Goal: Information Seeking & Learning: Learn about a topic

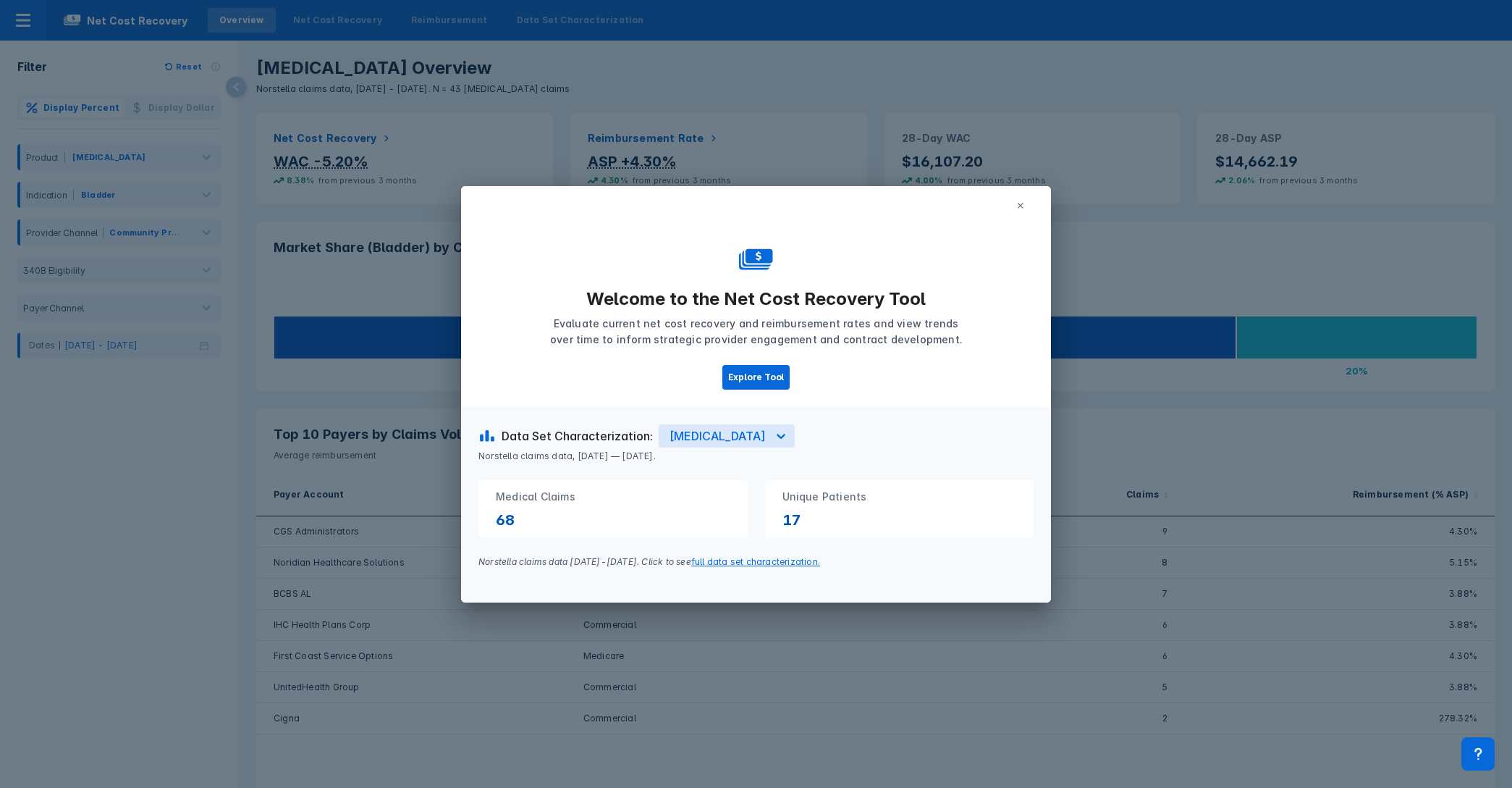
click at [1026, 201] on button at bounding box center [1021, 206] width 26 height 22
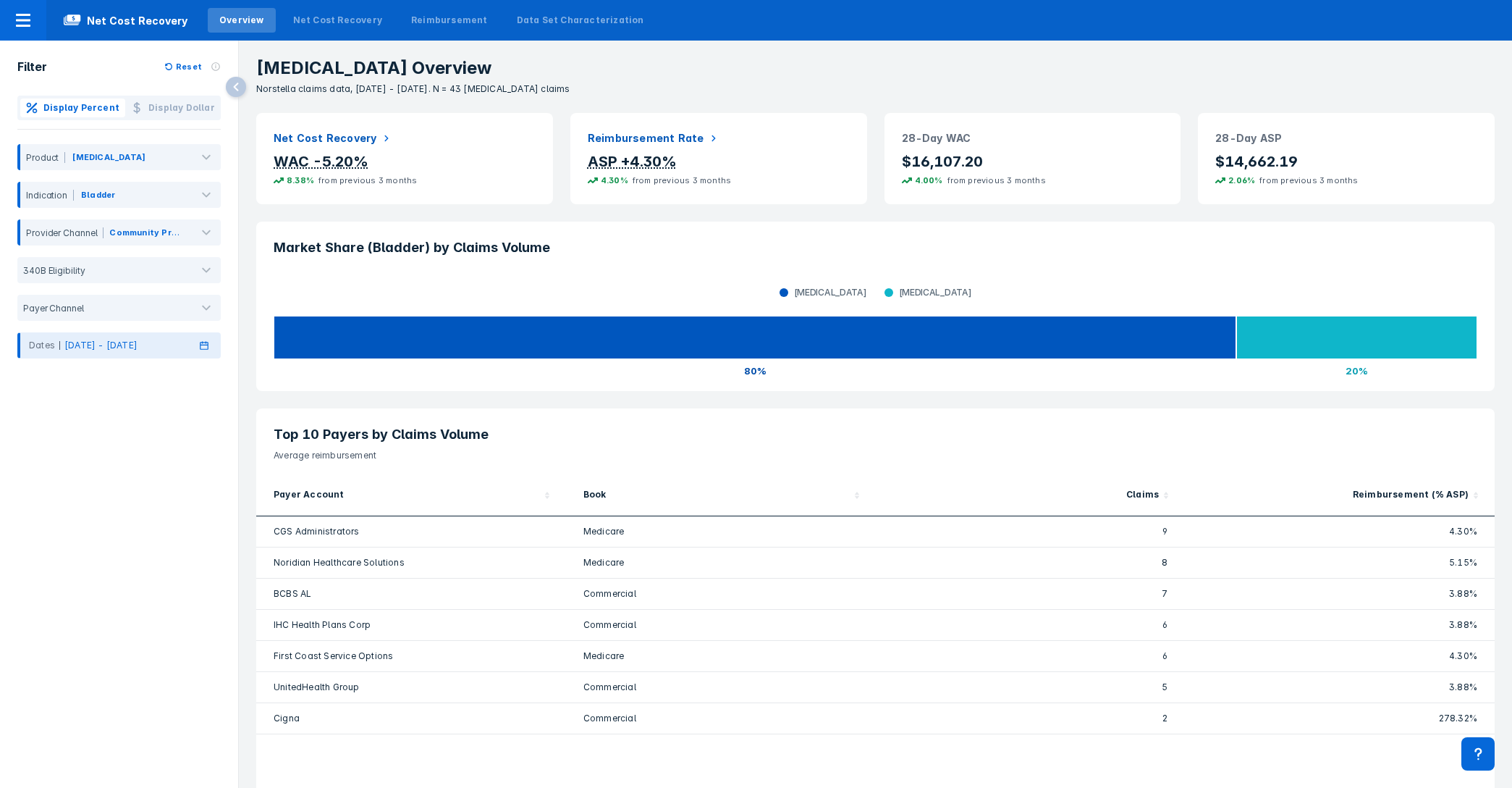
click at [167, 342] on div "Dates [DATE] - [DATE]" at bounding box center [118, 345] width 203 height 26
click at [56, 412] on div "Jan" at bounding box center [55, 409] width 61 height 25
click at [185, 443] on div "Jun" at bounding box center [186, 447] width 61 height 25
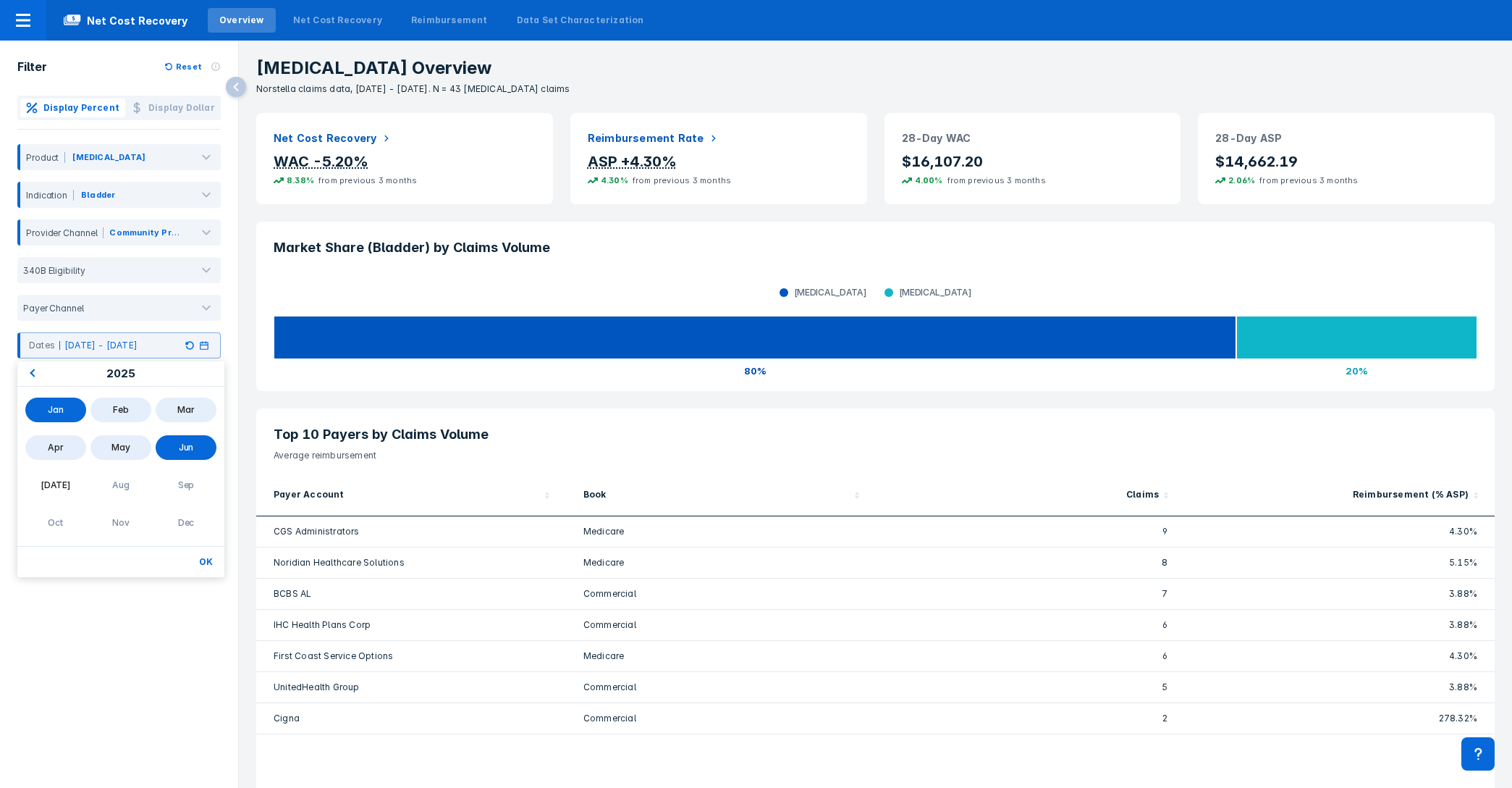
click at [203, 561] on button "OK" at bounding box center [205, 561] width 25 height 19
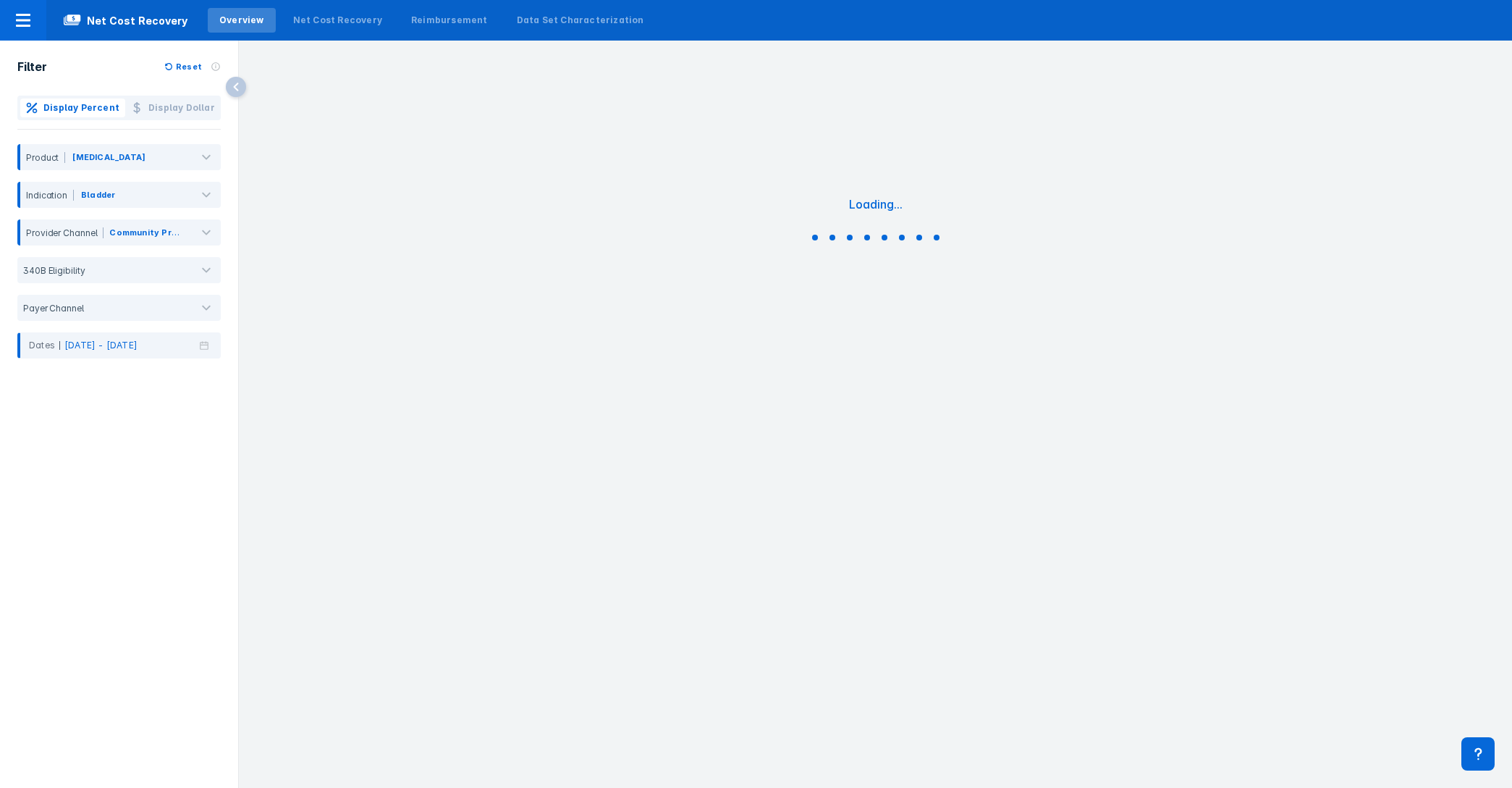
click at [178, 563] on div "Filter Reset Display Percent Display Dollar Product [MEDICAL_DATA] Indication B…" at bounding box center [119, 399] width 238 height 717
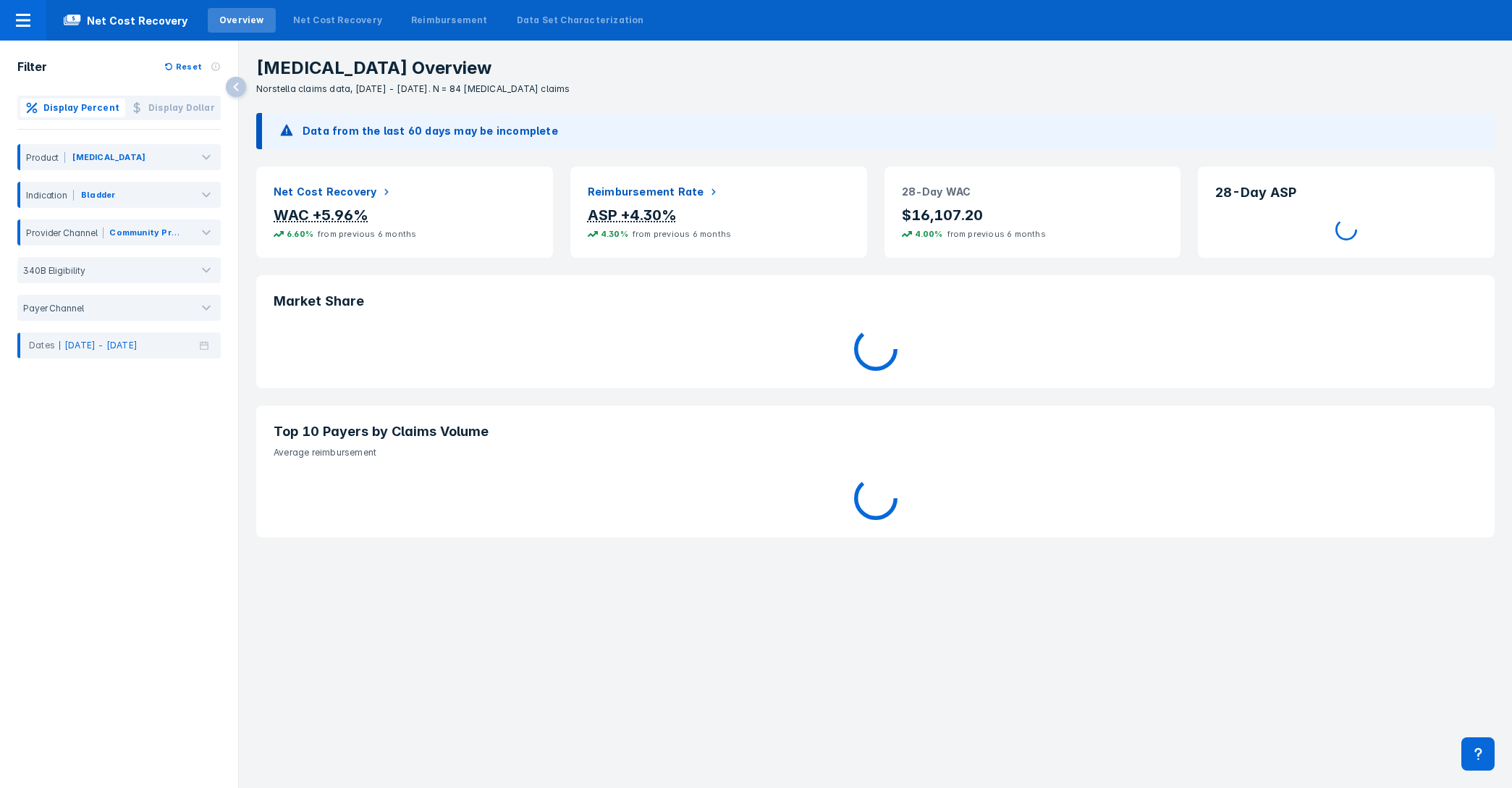
click at [138, 513] on div "Filter Reset Display Percent Display Dollar Product [MEDICAL_DATA] Indication B…" at bounding box center [119, 399] width 238 height 717
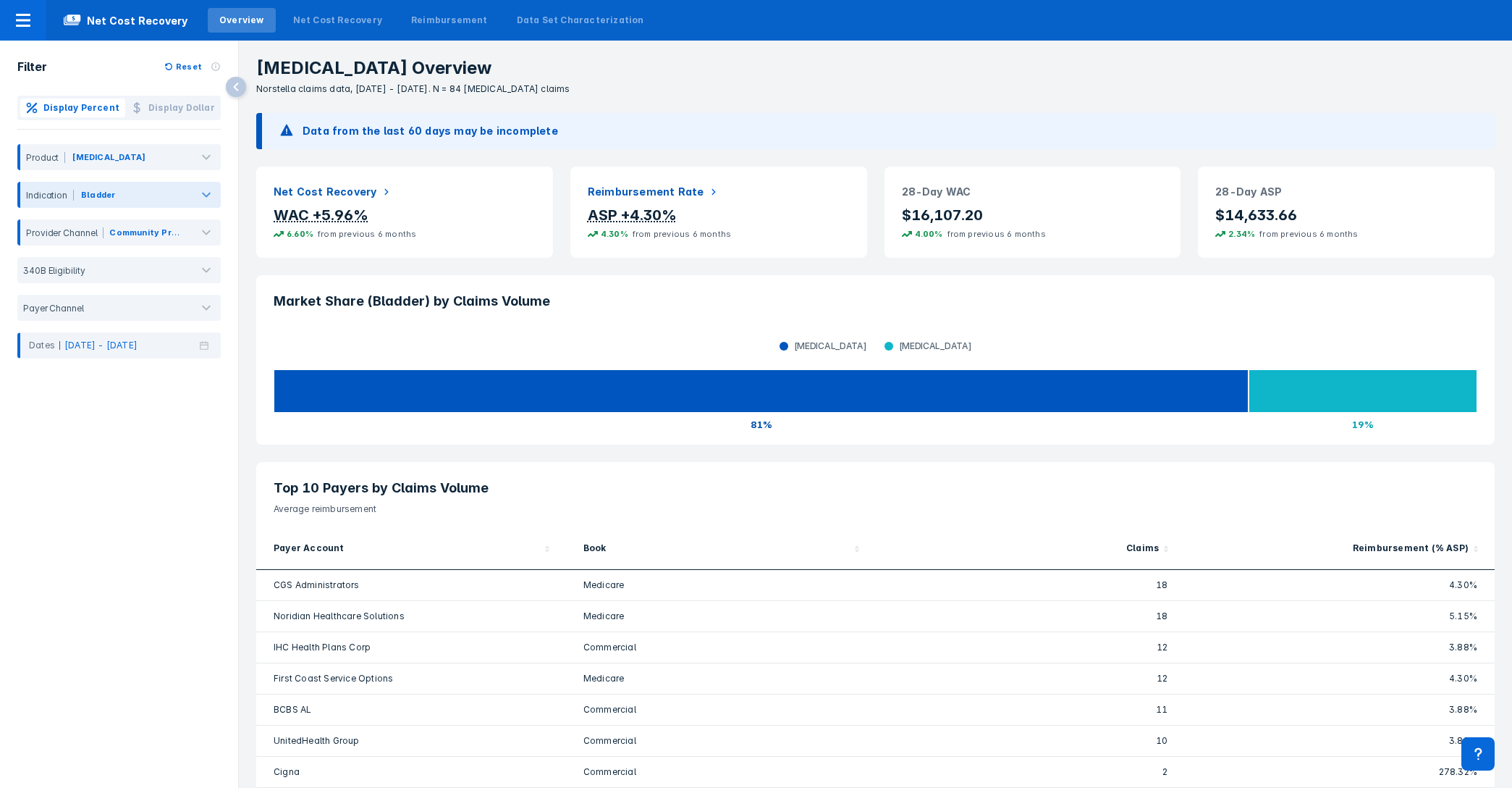
click at [153, 193] on div at bounding box center [154, 198] width 72 height 16
click at [156, 231] on div "Esophageal" at bounding box center [118, 230] width 191 height 28
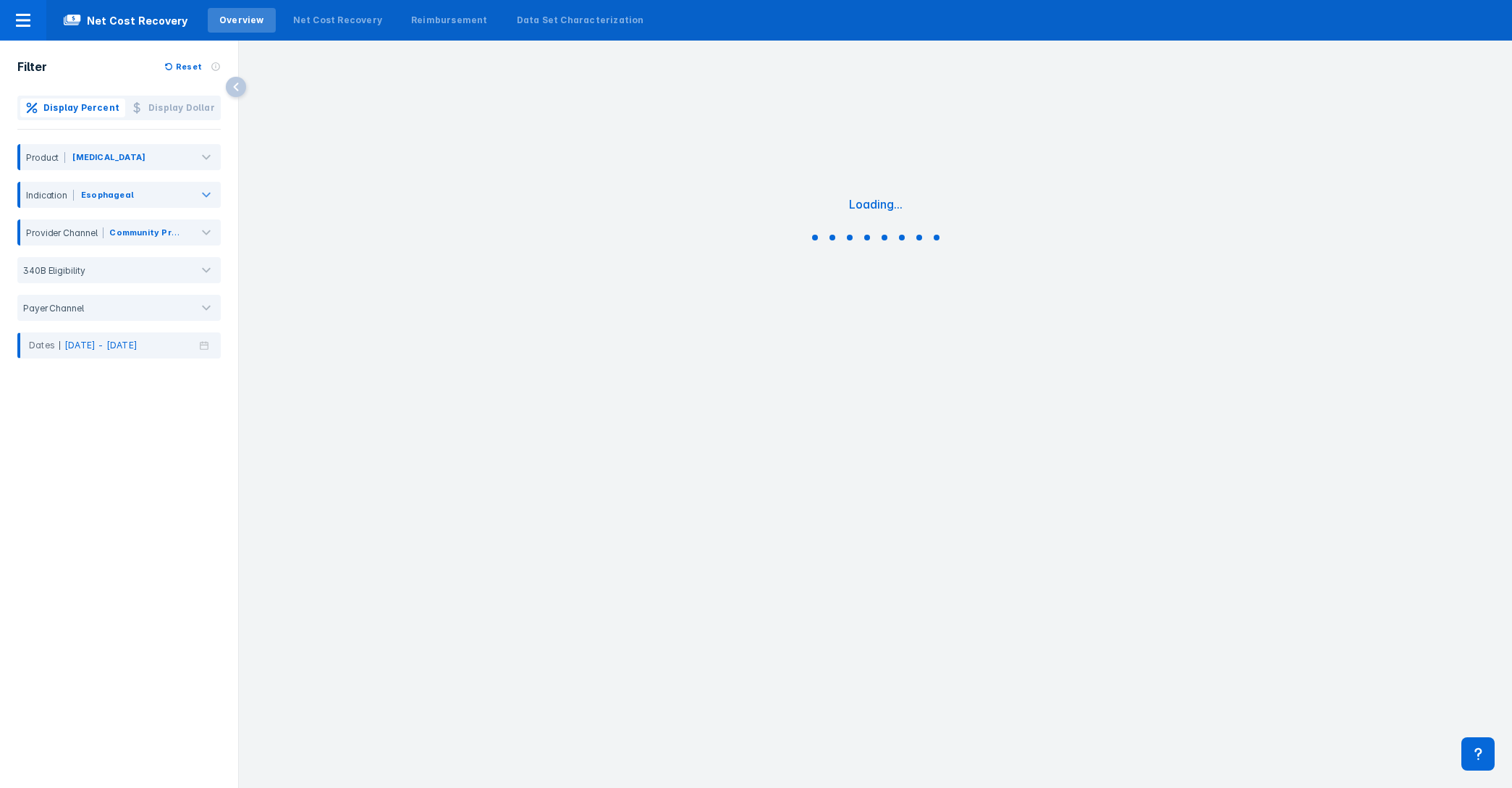
click at [161, 522] on div "Filter Reset Display Percent Display Dollar Product [MEDICAL_DATA] Indication E…" at bounding box center [119, 399] width 238 height 717
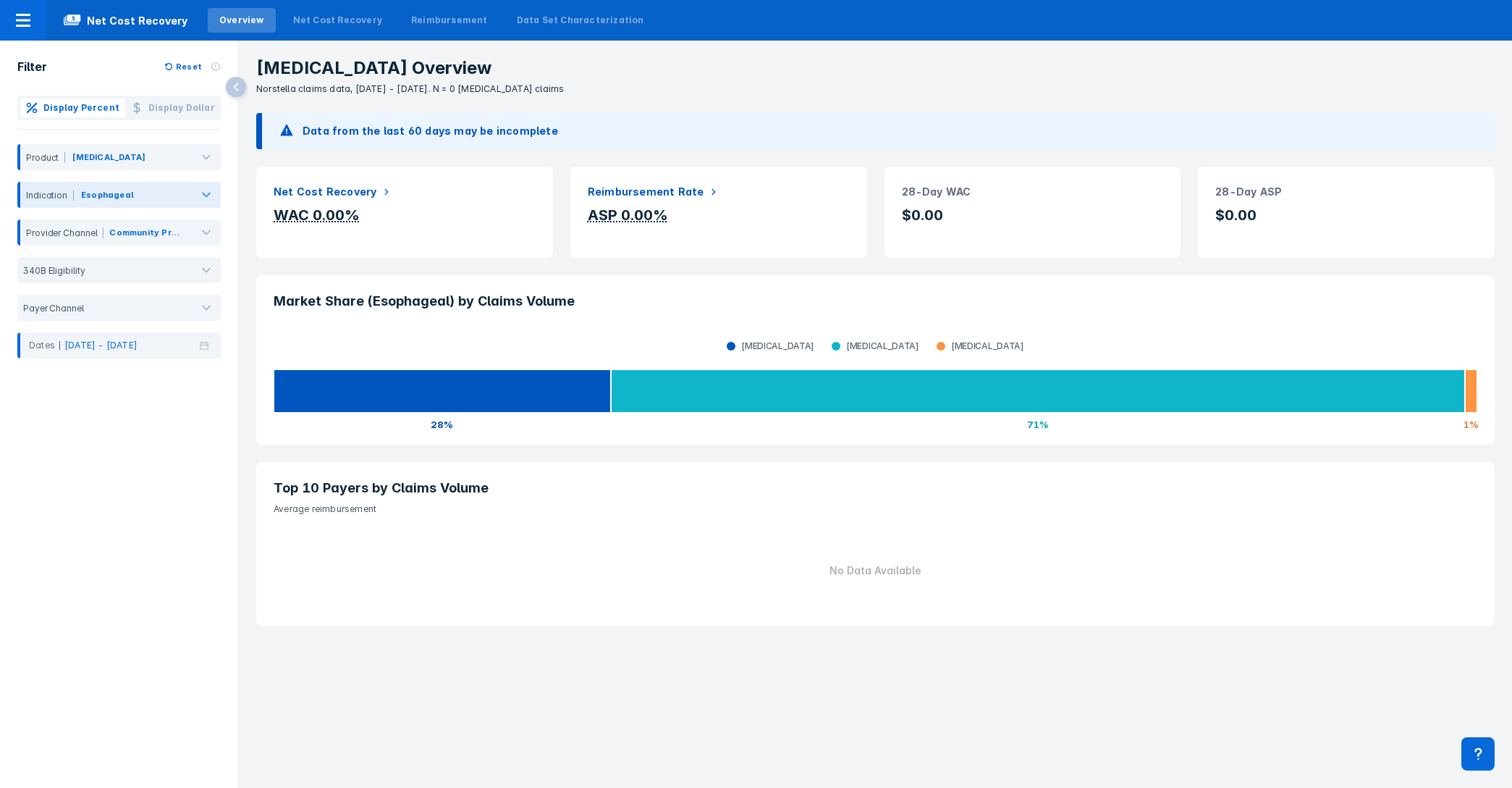
click at [161, 198] on div at bounding box center [163, 198] width 53 height 16
click at [153, 266] on div "[MEDICAL_DATA]" at bounding box center [118, 259] width 191 height 28
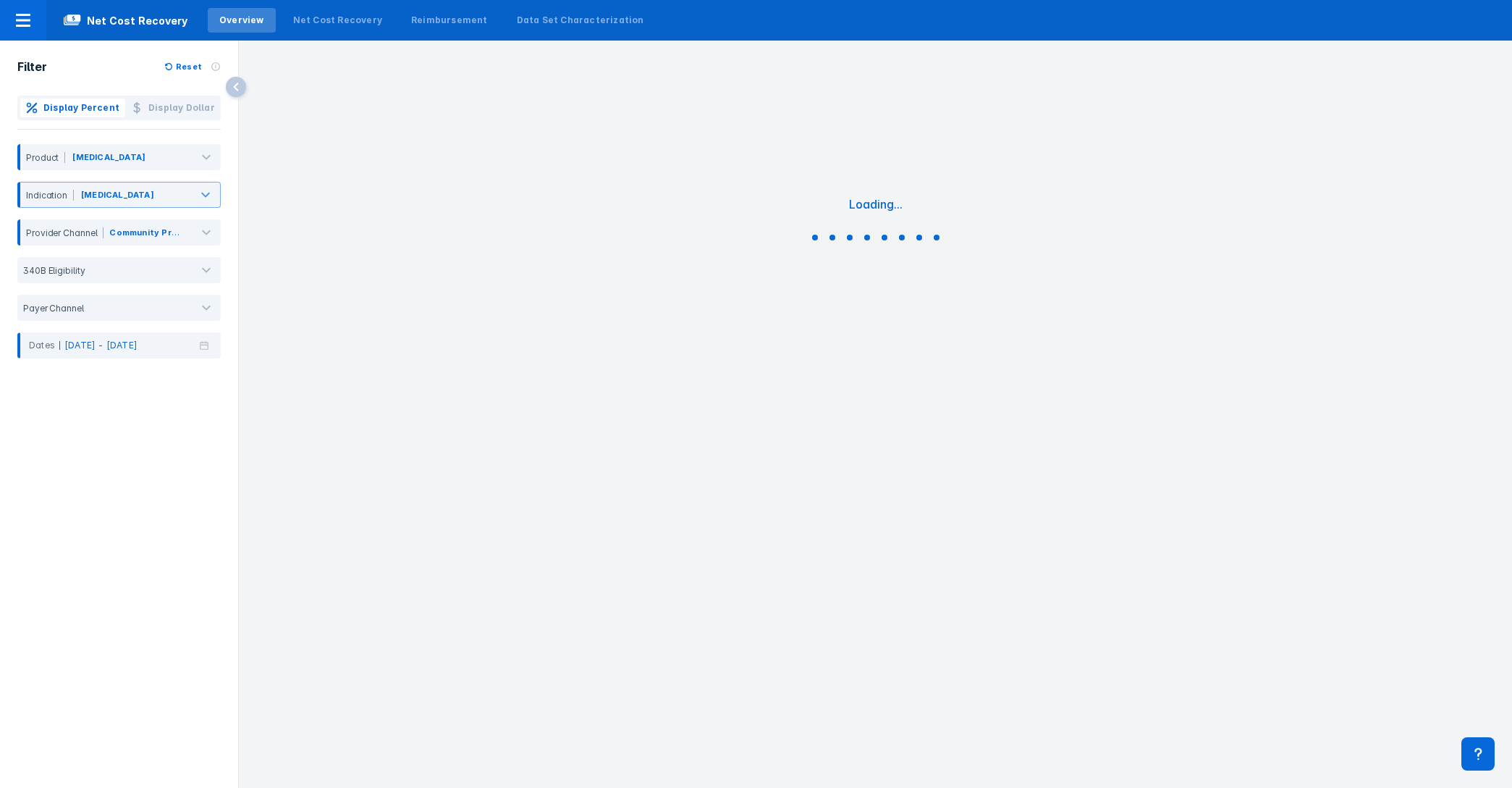
click at [157, 494] on div "Filter Reset Display Percent Display Dollar Product [MEDICAL_DATA] option [MEDI…" at bounding box center [119, 399] width 238 height 717
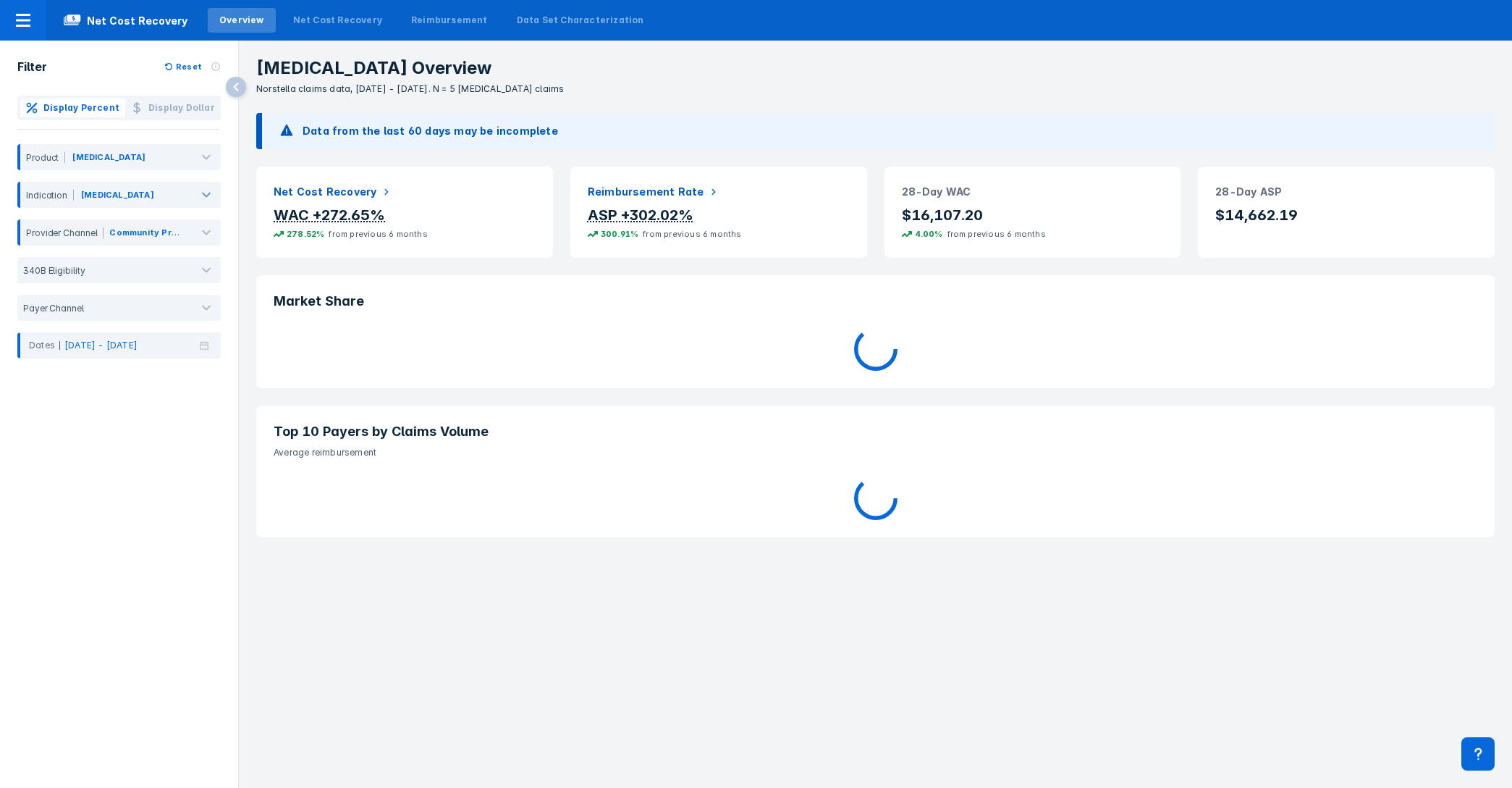
click at [166, 426] on div "Filter Reset Display Percent Display Dollar Product [MEDICAL_DATA] Indication […" at bounding box center [119, 399] width 238 height 717
